Goal: Transaction & Acquisition: Purchase product/service

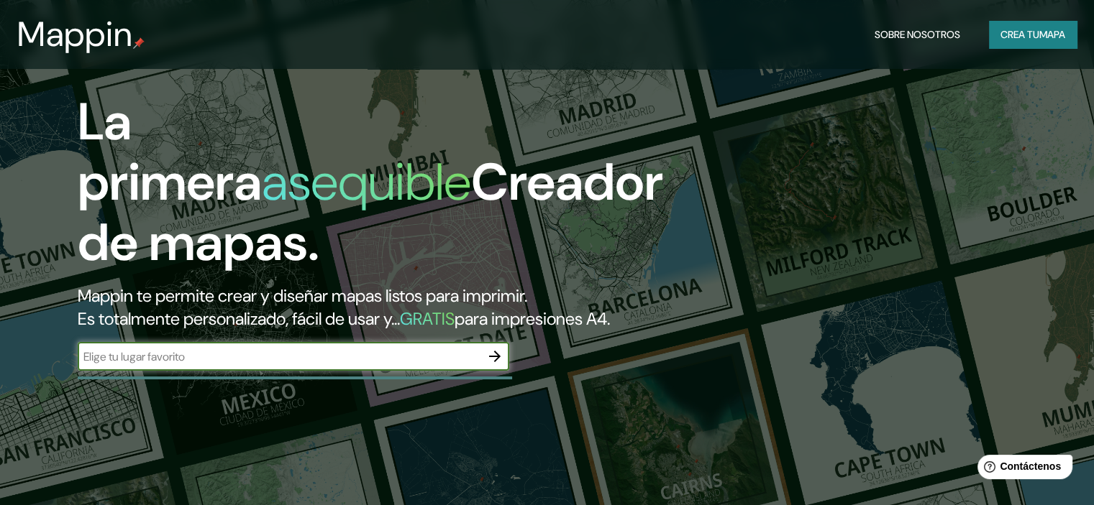
scroll to position [72, 0]
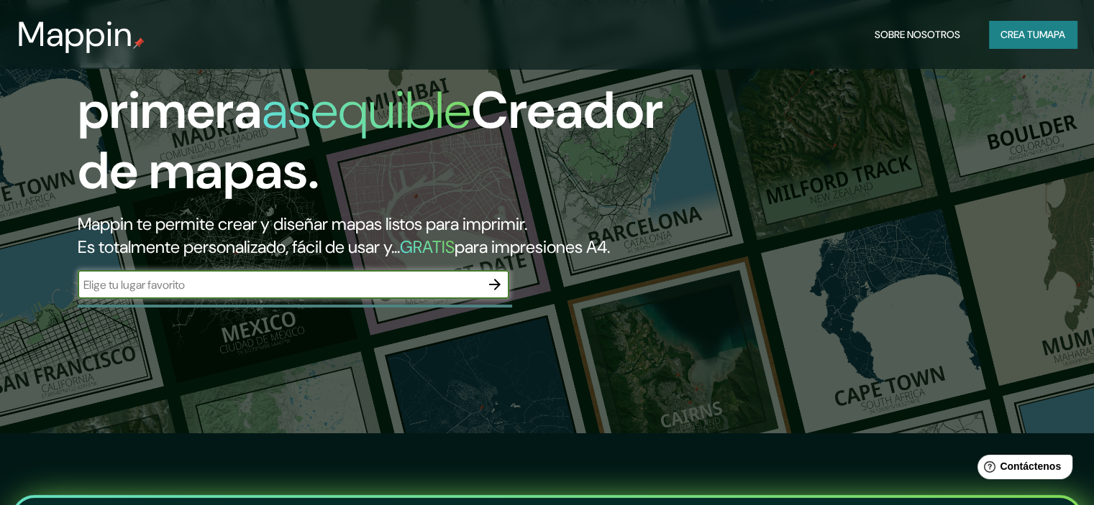
click at [266, 293] on input "text" at bounding box center [279, 285] width 403 height 17
type input "[GEOGRAPHIC_DATA]"
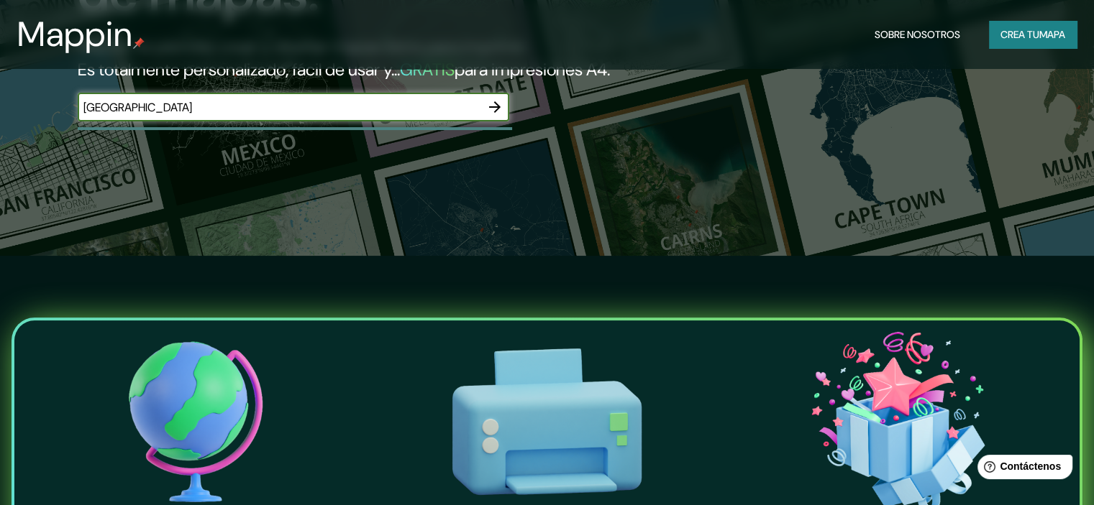
scroll to position [288, 0]
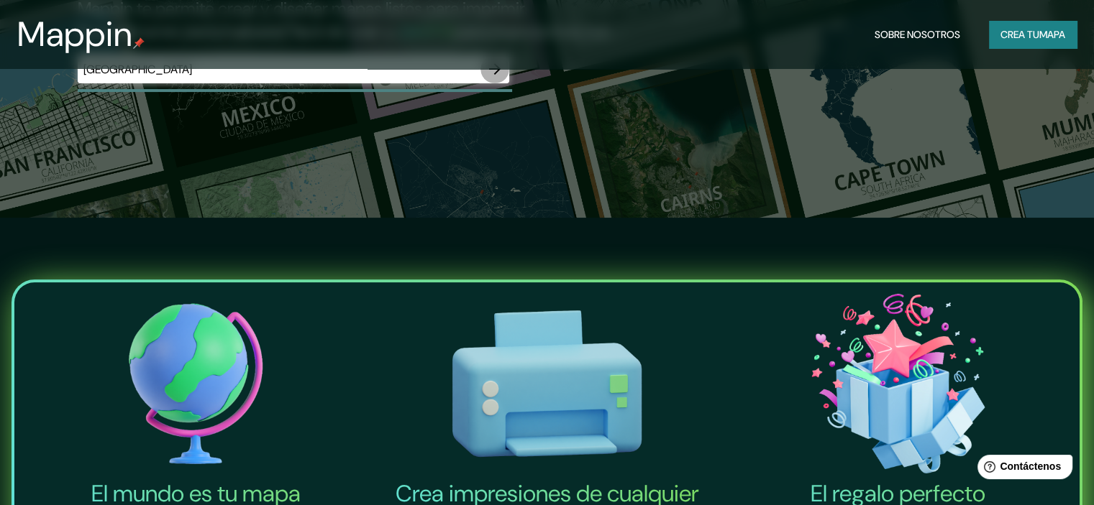
click at [495, 78] on icon "button" at bounding box center [494, 68] width 17 height 17
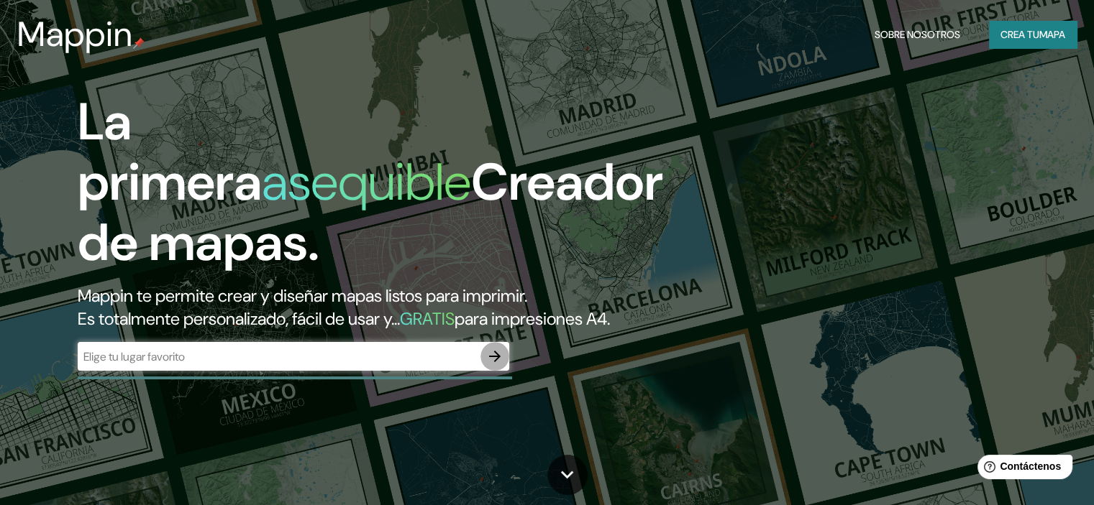
click at [494, 365] on icon "button" at bounding box center [494, 356] width 17 height 17
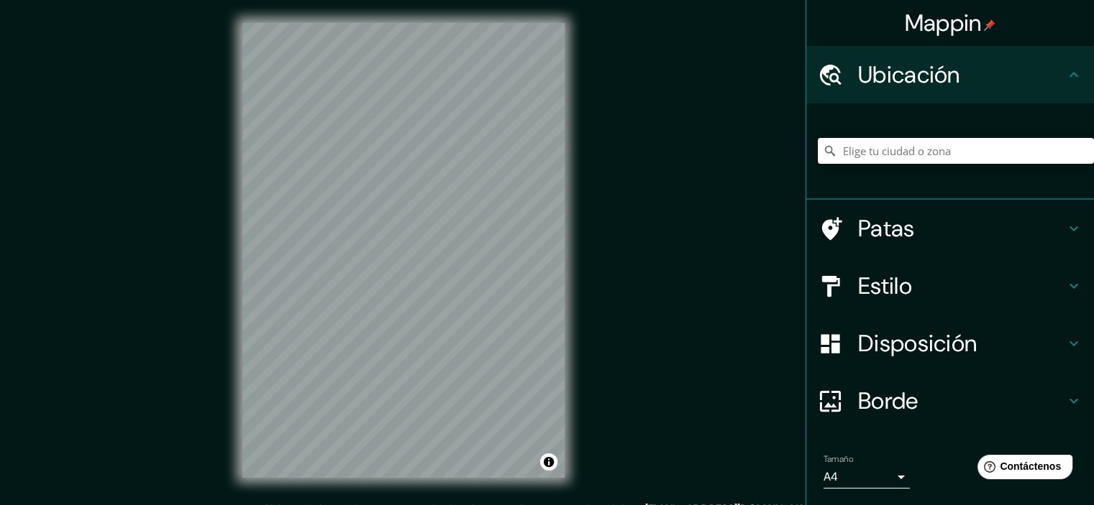
click at [969, 150] on input "Elige tu ciudad o zona" at bounding box center [956, 151] width 276 height 26
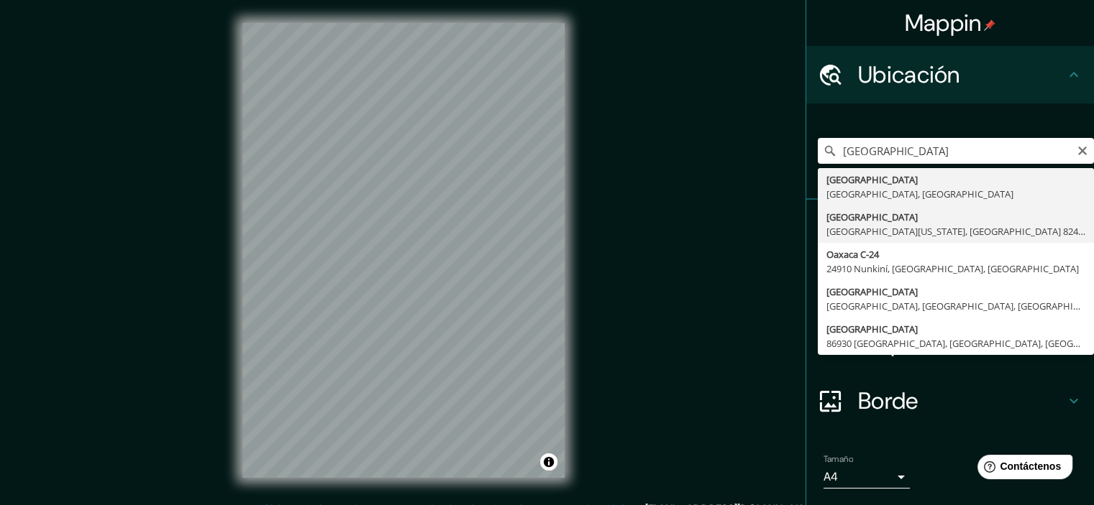
type input "[GEOGRAPHIC_DATA], [GEOGRAPHIC_DATA][US_STATE], [GEOGRAPHIC_DATA] 8240000, [GEO…"
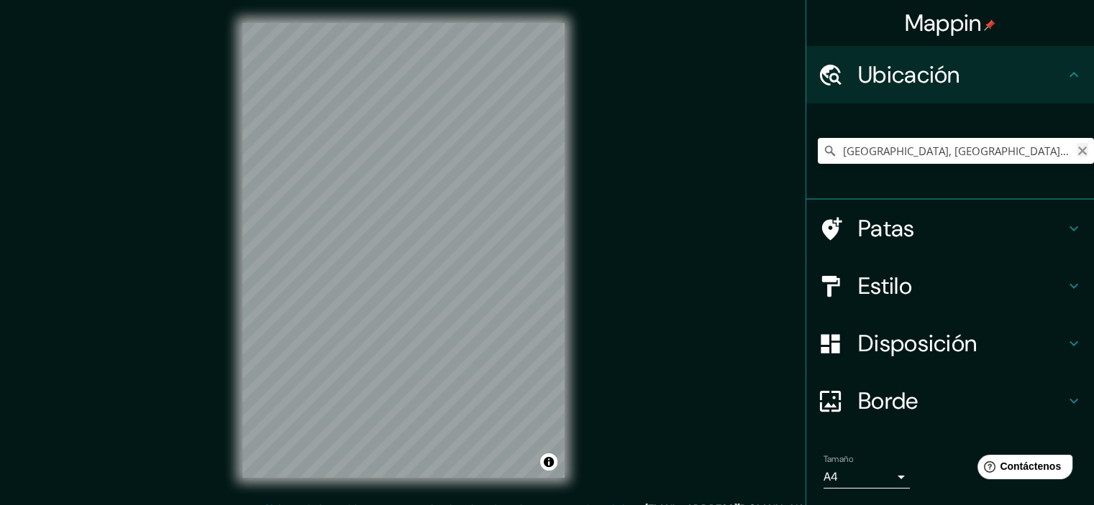
click at [1076, 151] on icon "Claro" at bounding box center [1082, 151] width 12 height 12
click at [1058, 157] on input "Elige tu ciudad o zona" at bounding box center [956, 151] width 276 height 26
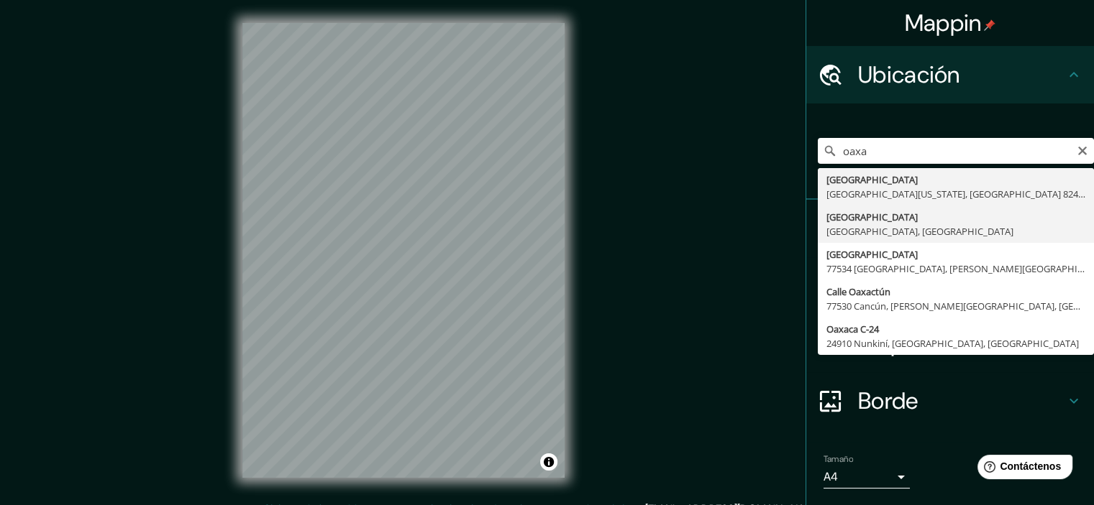
type input "[GEOGRAPHIC_DATA], [GEOGRAPHIC_DATA], [GEOGRAPHIC_DATA]"
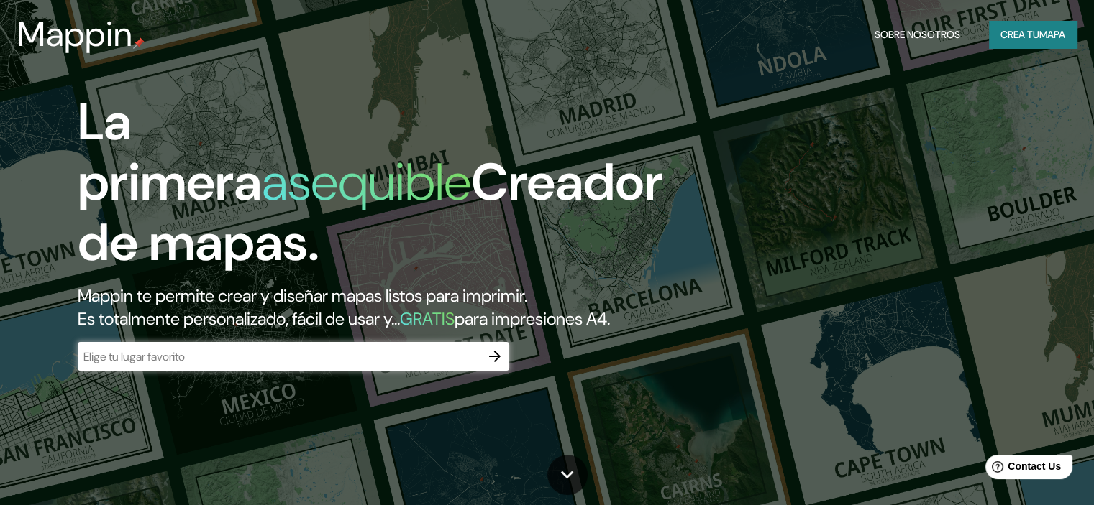
click at [489, 365] on icon "button" at bounding box center [494, 356] width 17 height 17
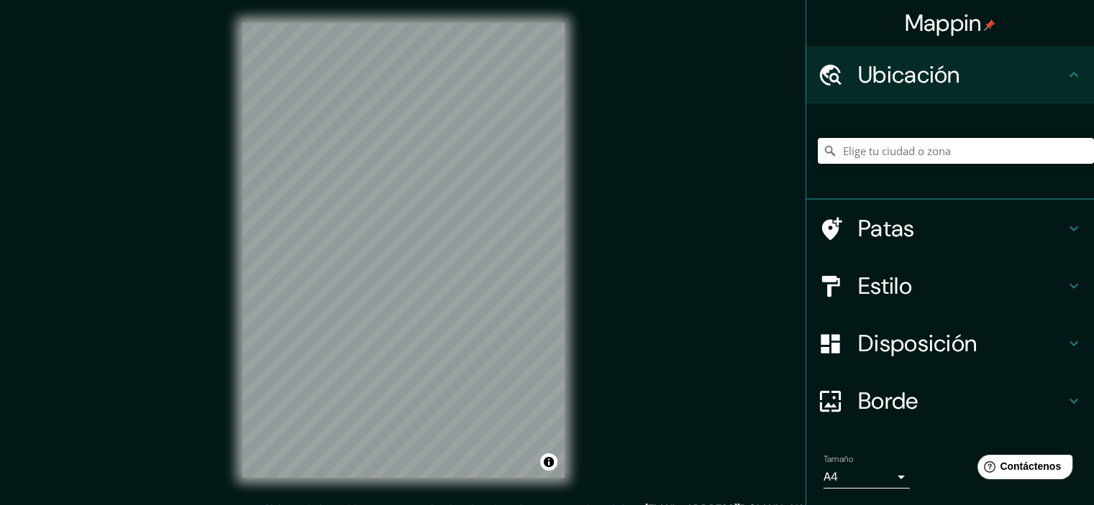
click at [932, 161] on input "Elige tu ciudad o zona" at bounding box center [956, 151] width 276 height 26
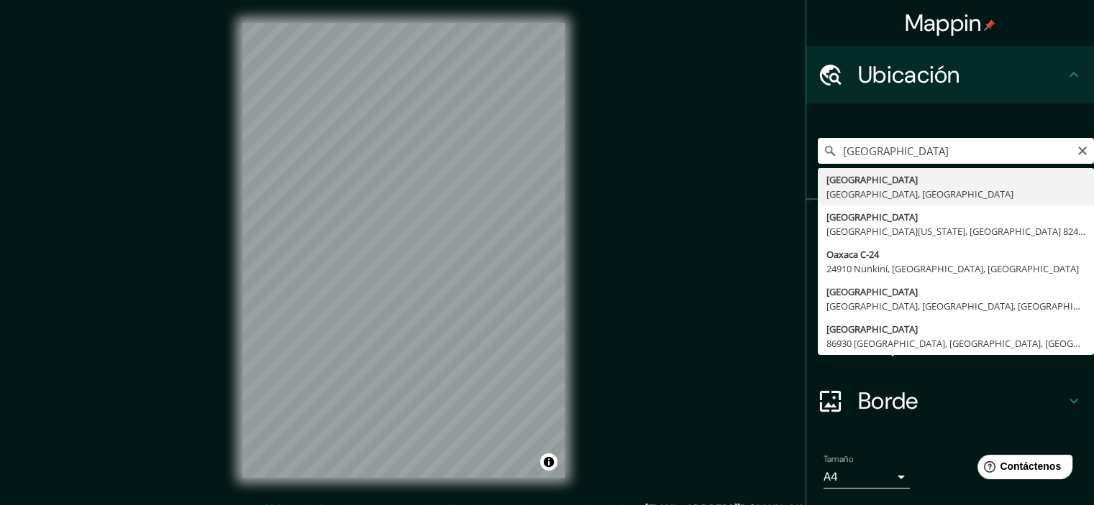
type input "[GEOGRAPHIC_DATA], [GEOGRAPHIC_DATA], [GEOGRAPHIC_DATA]"
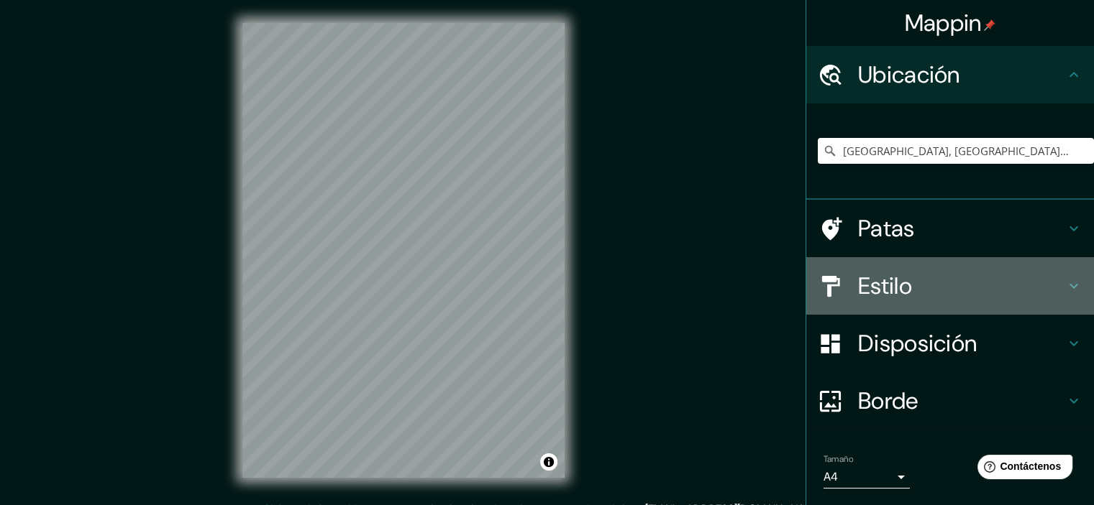
click at [986, 287] on h4 "Estilo" at bounding box center [961, 286] width 207 height 29
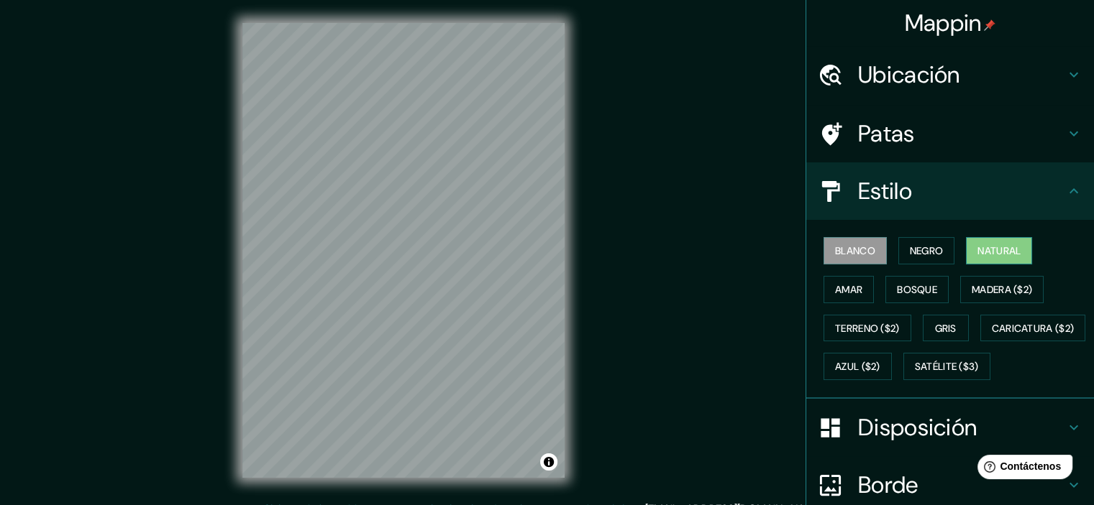
click at [989, 261] on button "Natural" at bounding box center [999, 250] width 66 height 27
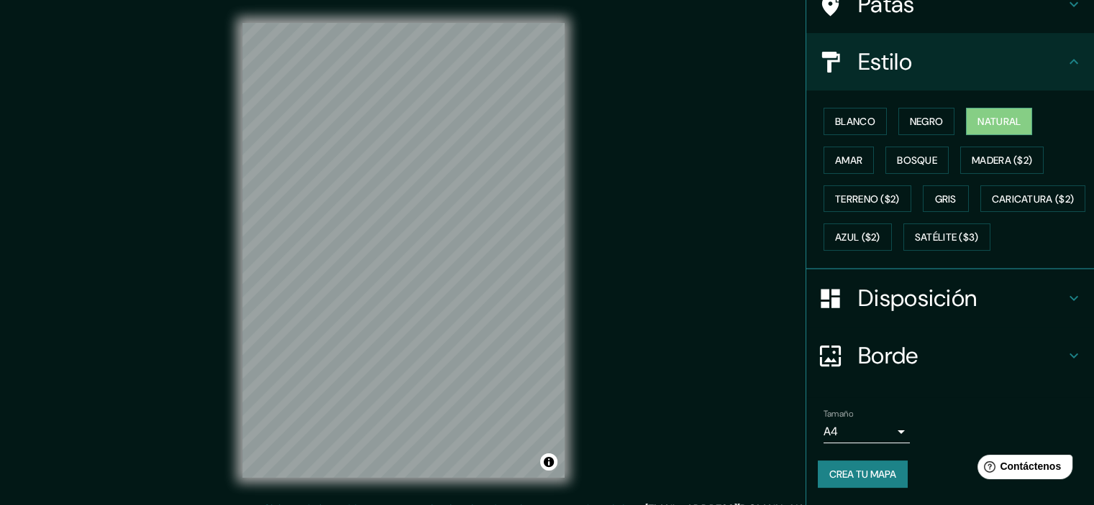
scroll to position [164, 0]
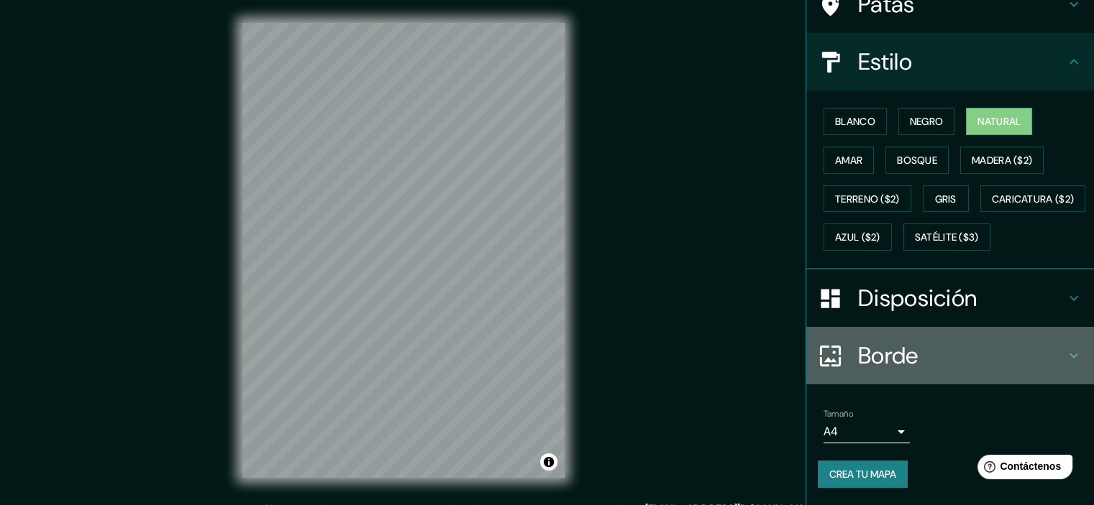
click at [922, 347] on h4 "Borde" at bounding box center [961, 356] width 207 height 29
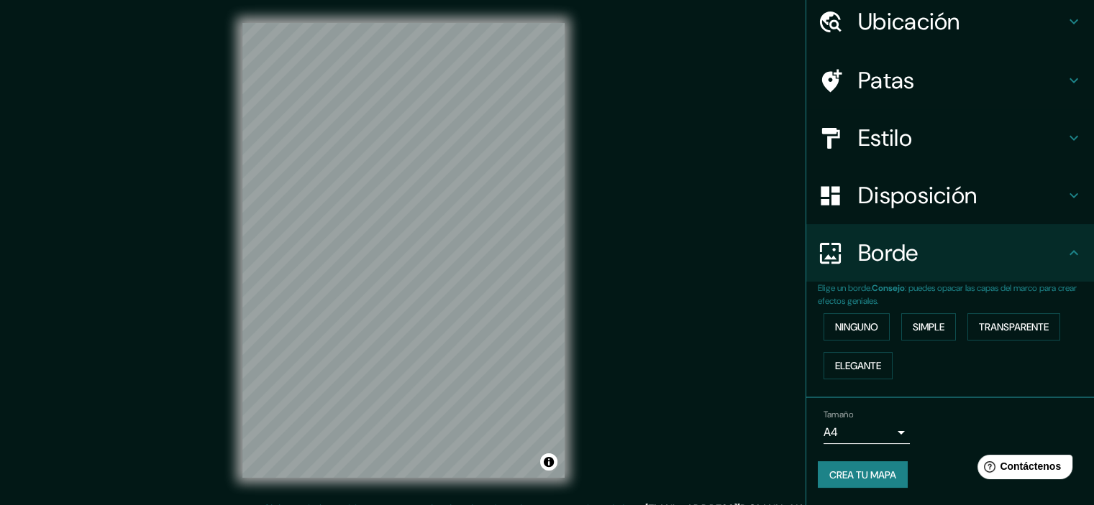
scroll to position [52, 0]
click at [928, 335] on font "Simple" at bounding box center [928, 328] width 32 height 19
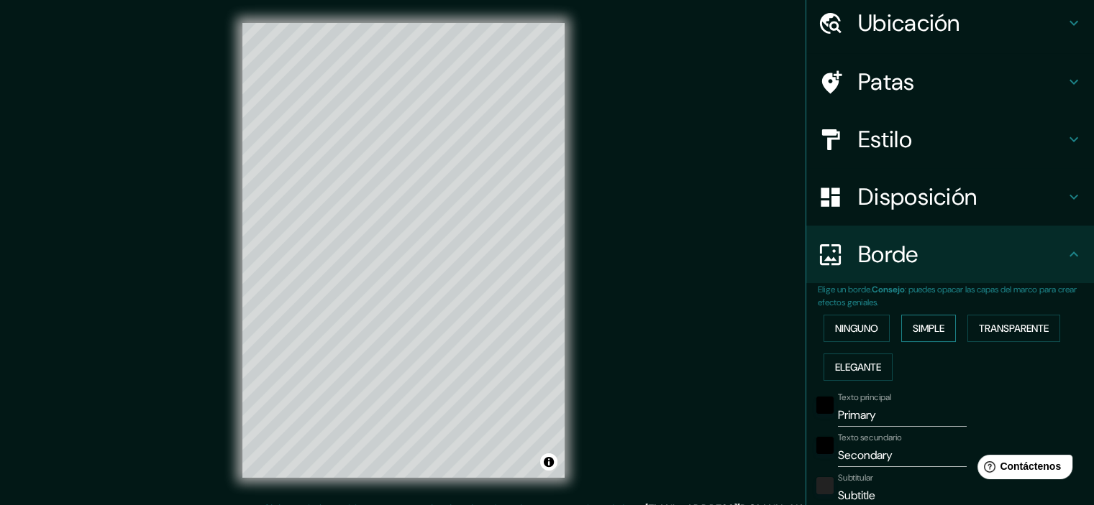
click at [922, 325] on font "Simple" at bounding box center [928, 328] width 32 height 13
type input "179"
type input "36"
click at [861, 365] on font "Elegante" at bounding box center [858, 367] width 46 height 13
click at [930, 331] on font "Simple" at bounding box center [928, 328] width 32 height 13
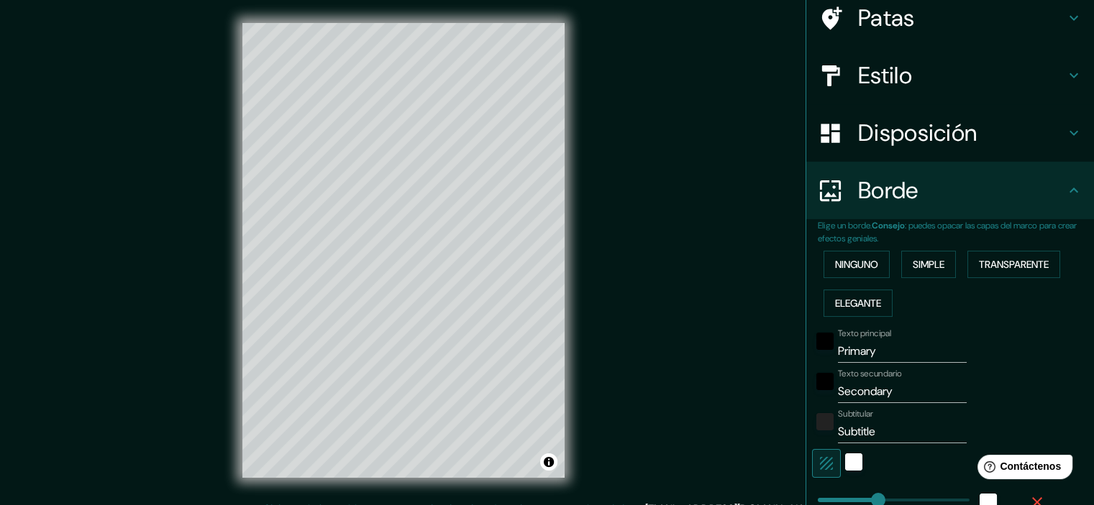
scroll to position [98, 0]
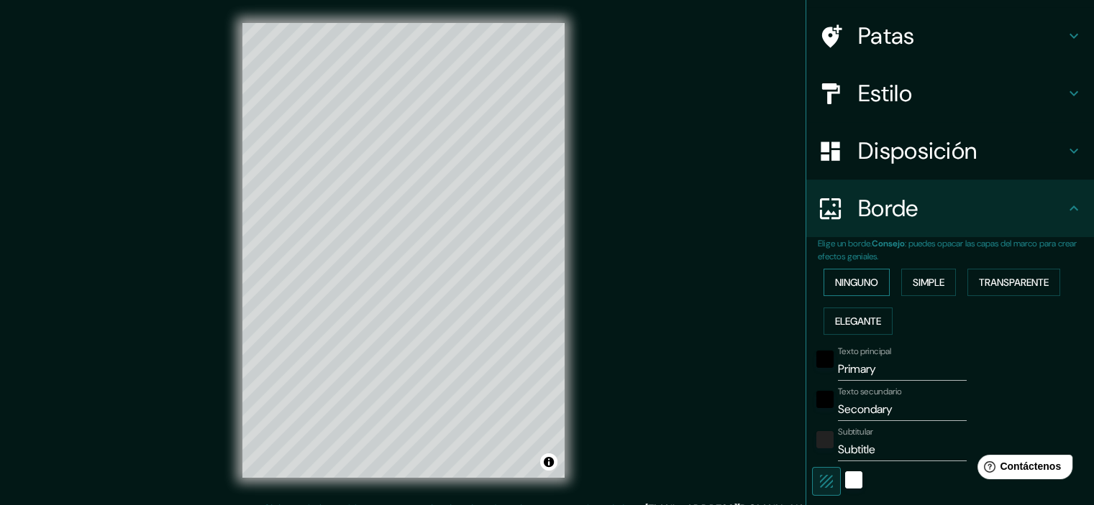
click at [847, 274] on font "Ninguno" at bounding box center [856, 282] width 43 height 19
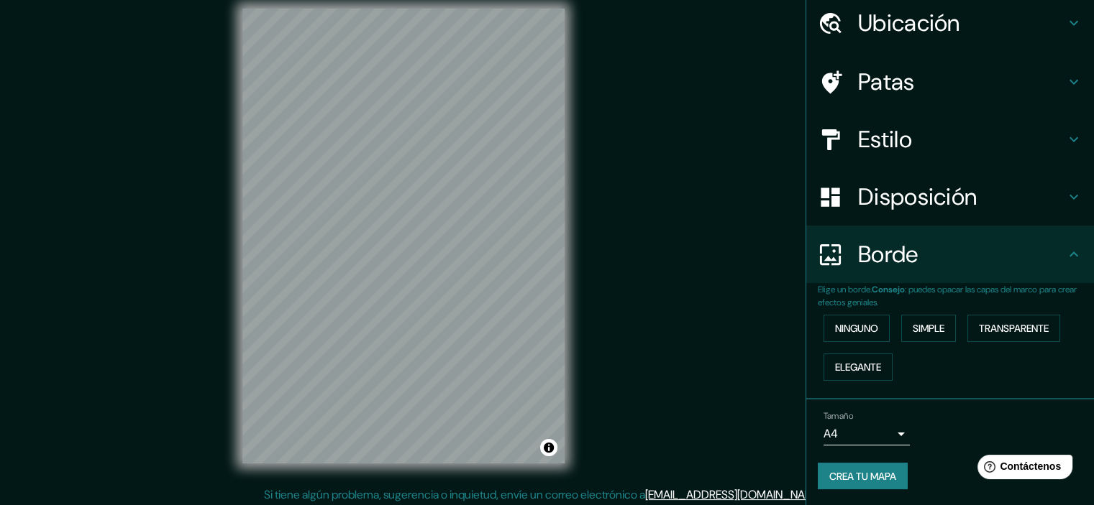
scroll to position [18, 0]
